Goal: Ask a question

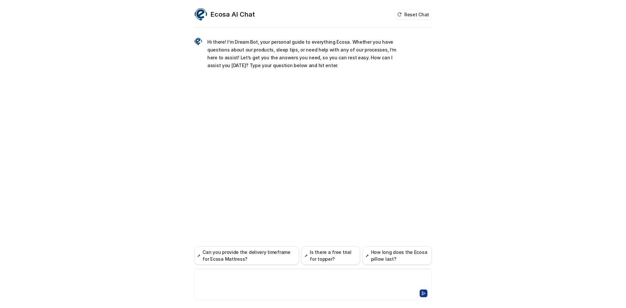
click at [247, 278] on div at bounding box center [313, 280] width 234 height 15
paste div
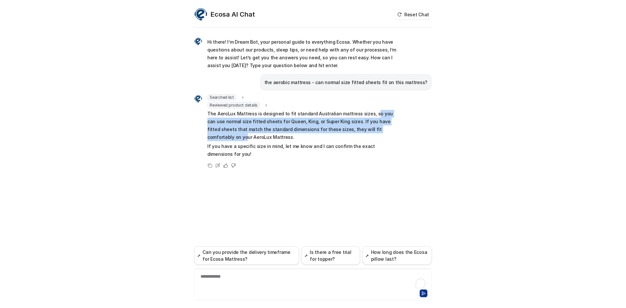
drag, startPoint x: 366, startPoint y: 115, endPoint x: 369, endPoint y: 131, distance: 16.8
click at [369, 131] on p "The AeroLux Mattress is designed to fit standard Australian mattress sizes, so …" at bounding box center [302, 125] width 191 height 31
click at [367, 113] on p "The AeroLux Mattress is designed to fit standard Australian mattress sizes, so …" at bounding box center [302, 125] width 191 height 31
drag, startPoint x: 372, startPoint y: 112, endPoint x: 377, endPoint y: 136, distance: 24.1
click at [377, 136] on p "The AeroLux Mattress is designed to fit standard Australian mattress sizes, so …" at bounding box center [302, 125] width 191 height 31
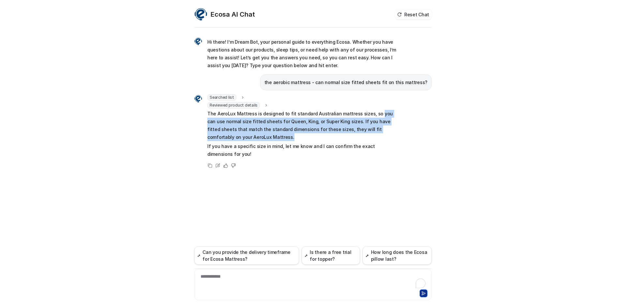
copy p "you can use normal size fitted sheets for Queen, King, or Super King sizes. If …"
